Goal: Task Accomplishment & Management: Manage account settings

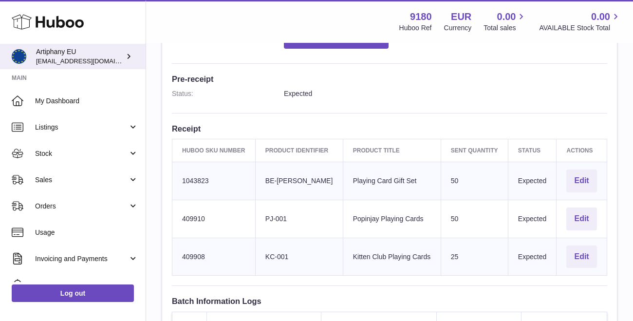
click at [74, 60] on span "[EMAIL_ADDRESS][DOMAIN_NAME]" at bounding box center [89, 61] width 107 height 8
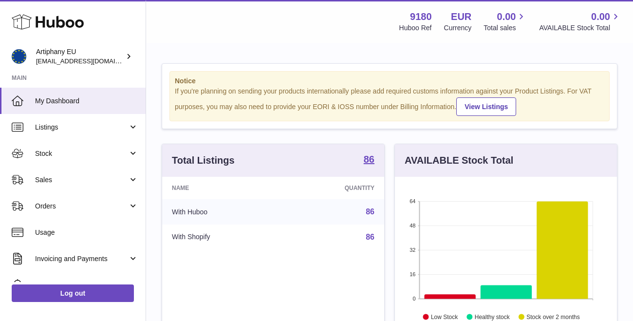
scroll to position [152, 222]
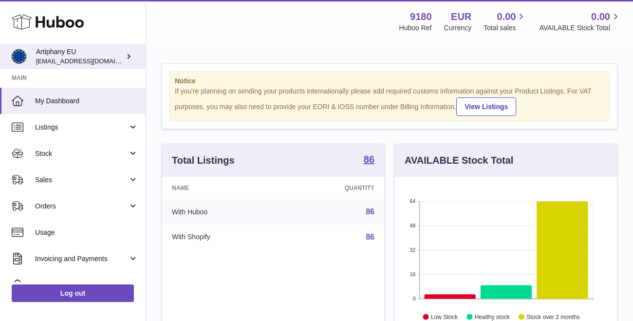
click at [70, 57] on span "[EMAIL_ADDRESS][DOMAIN_NAME]" at bounding box center [89, 61] width 107 height 8
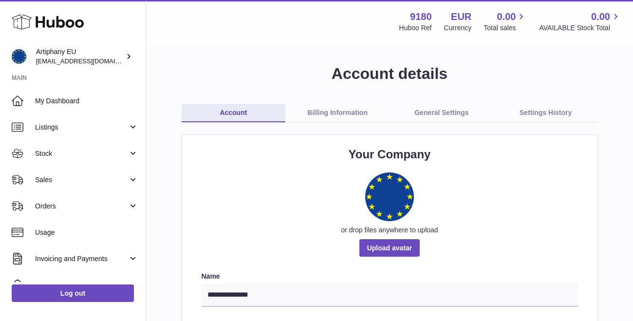
click at [553, 114] on link "Settings History" at bounding box center [545, 113] width 104 height 18
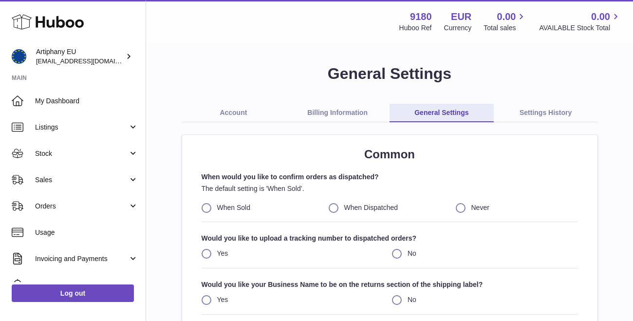
click at [336, 116] on link "Billing Information" at bounding box center [337, 113] width 104 height 18
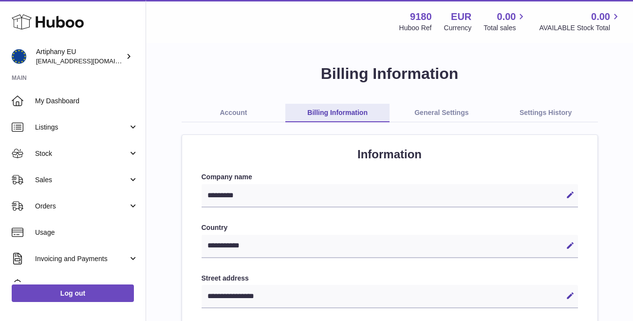
select select "**"
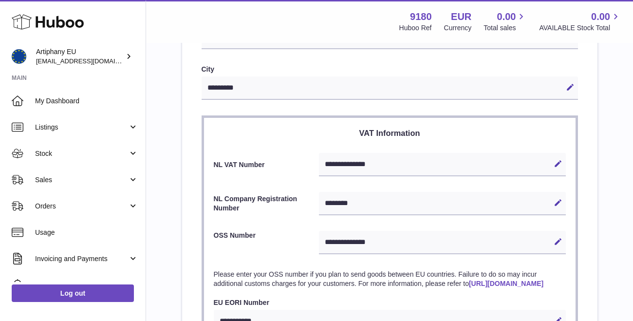
scroll to position [368, 0]
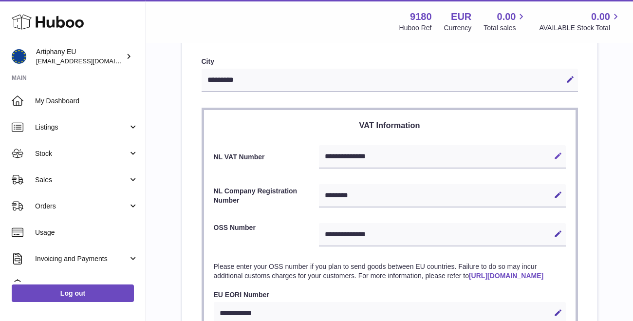
click at [559, 152] on icon at bounding box center [557, 155] width 9 height 9
click at [556, 153] on icon at bounding box center [557, 155] width 9 height 9
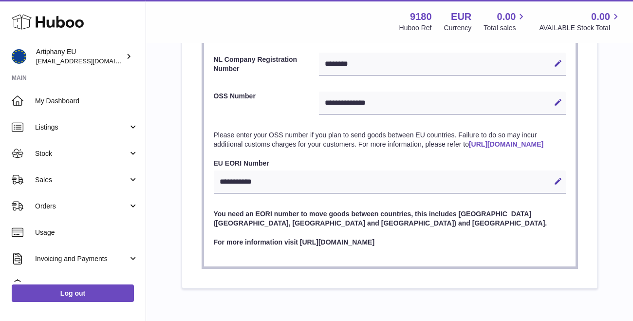
scroll to position [524, 0]
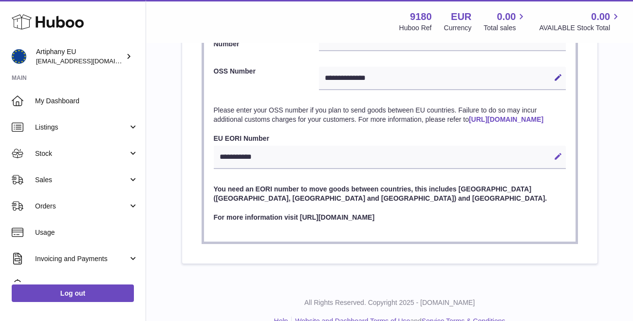
click at [560, 161] on icon at bounding box center [557, 156] width 9 height 9
drag, startPoint x: 272, startPoint y: 162, endPoint x: 212, endPoint y: 162, distance: 59.4
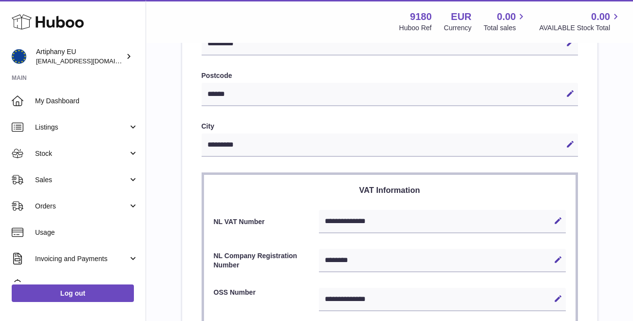
scroll to position [294, 0]
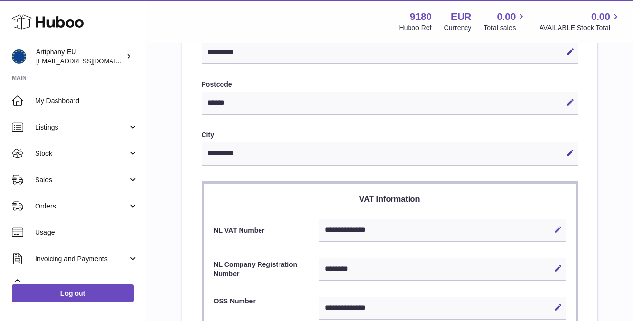
click at [558, 226] on icon at bounding box center [557, 229] width 9 height 9
drag, startPoint x: 414, startPoint y: 226, endPoint x: 320, endPoint y: 225, distance: 93.4
click at [320, 226] on input "**********" at bounding box center [442, 229] width 246 height 23
